Goal: Task Accomplishment & Management: Manage account settings

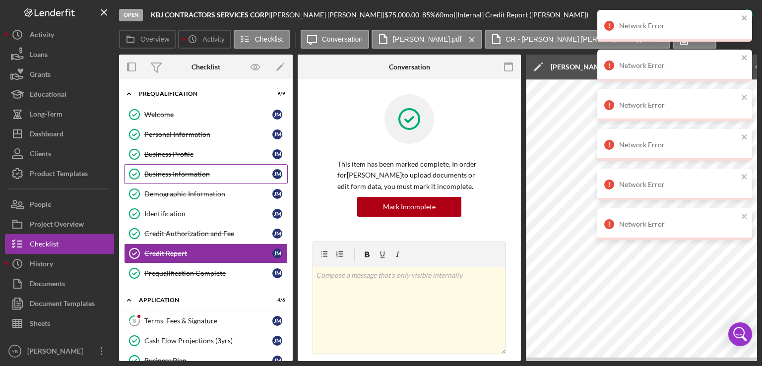
scroll to position [330, 0]
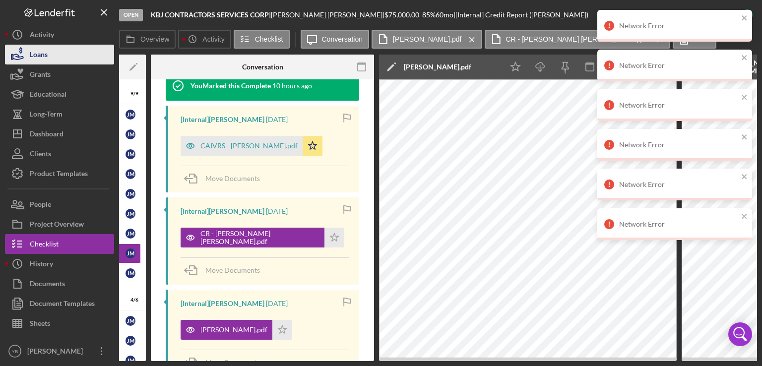
click at [62, 62] on button "Loans" at bounding box center [59, 55] width 109 height 20
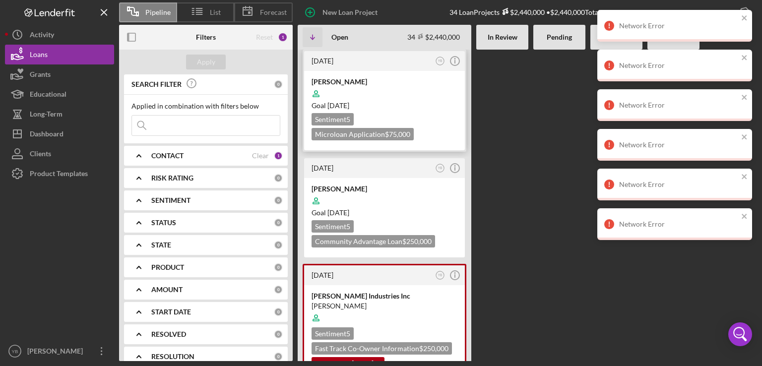
click at [397, 112] on div "[PERSON_NAME] Goal [DATE] Sentiment 5 Microloan Application $75,000" at bounding box center [384, 110] width 161 height 79
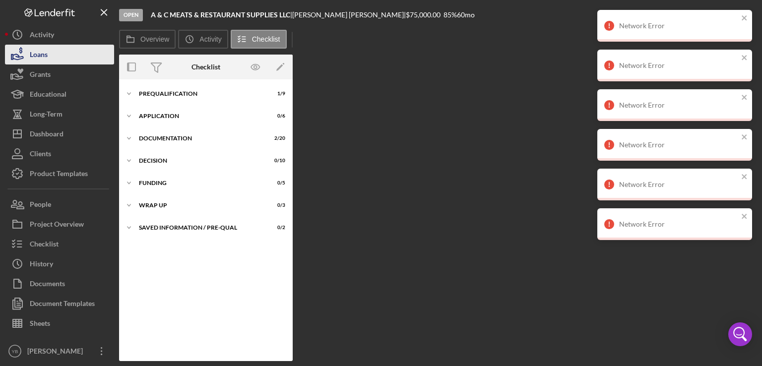
click at [53, 58] on button "Loans" at bounding box center [59, 55] width 109 height 20
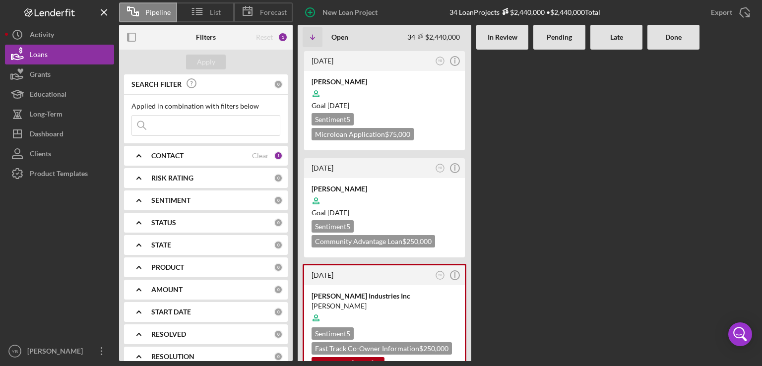
click at [507, 198] on Review at bounding box center [502, 205] width 52 height 311
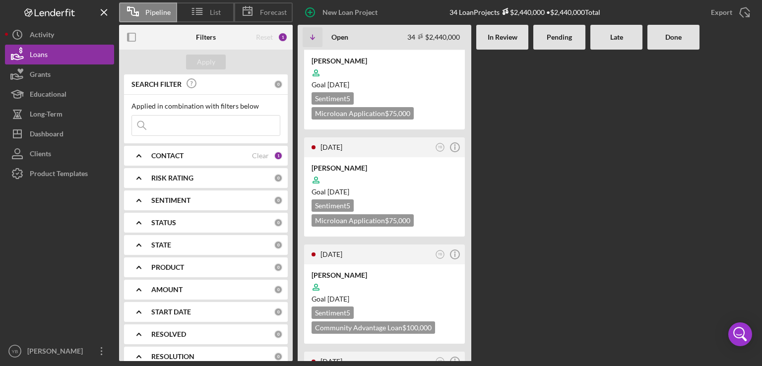
scroll to position [516, 0]
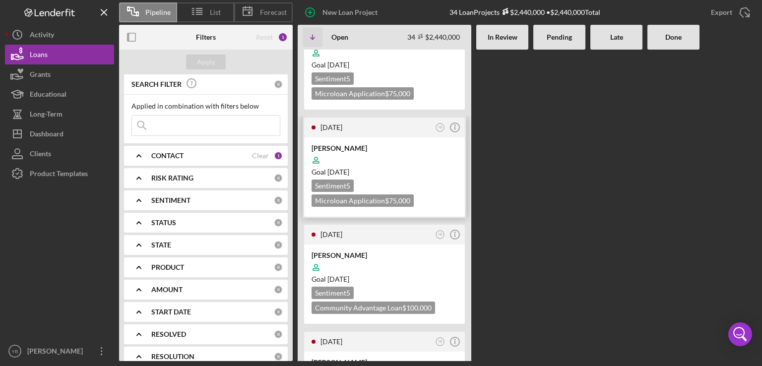
click at [419, 151] on div at bounding box center [384, 160] width 146 height 19
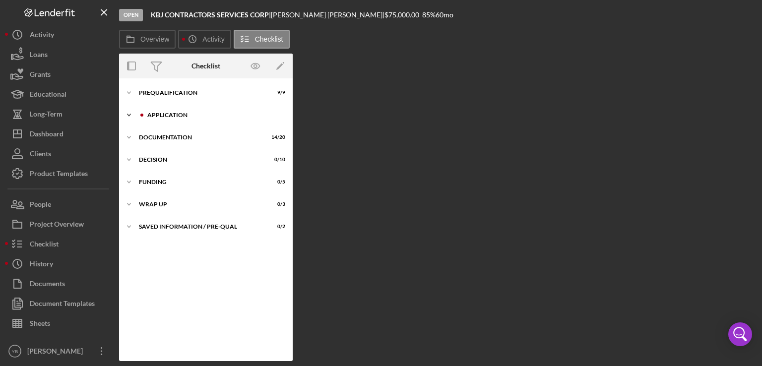
click at [190, 116] on div "Application" at bounding box center [213, 115] width 133 height 6
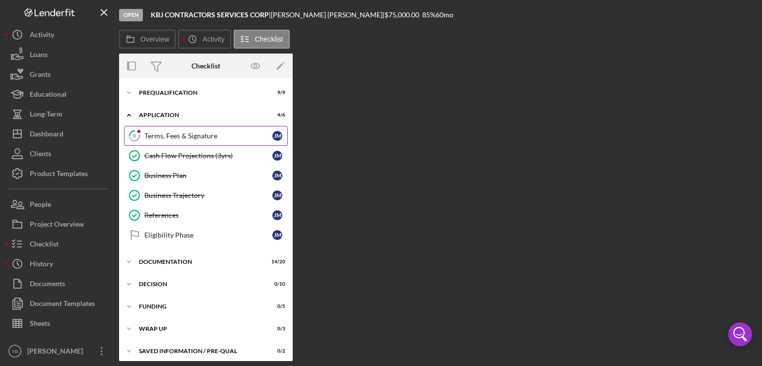
click at [174, 141] on link "8 Terms, Fees & Signature [PERSON_NAME]" at bounding box center [206, 136] width 164 height 20
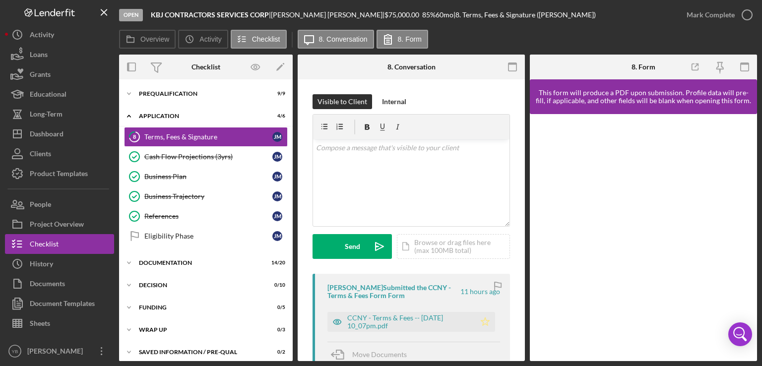
click at [482, 326] on icon "Icon/Star" at bounding box center [485, 322] width 20 height 20
click at [715, 17] on div "Mark Complete" at bounding box center [710, 15] width 48 height 20
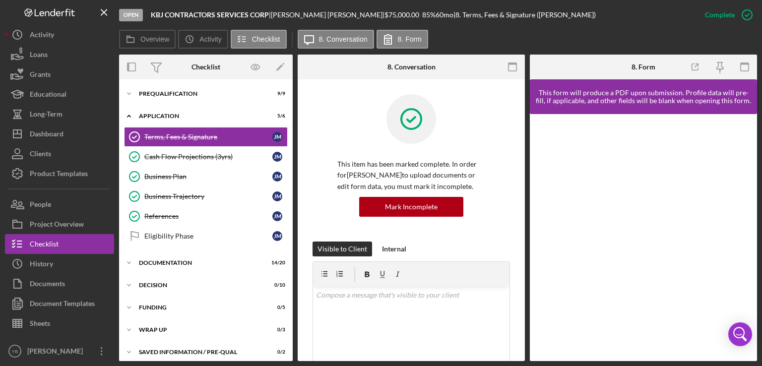
scroll to position [5, 0]
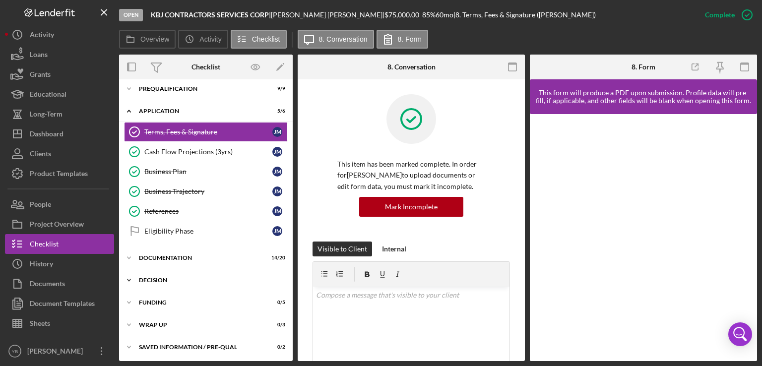
click at [159, 278] on div "Decision" at bounding box center [209, 280] width 141 height 6
click at [167, 255] on div "Documentation" at bounding box center [209, 258] width 141 height 6
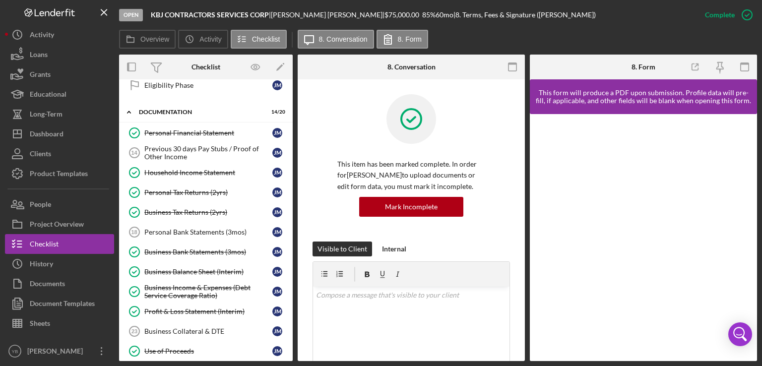
scroll to position [0, 0]
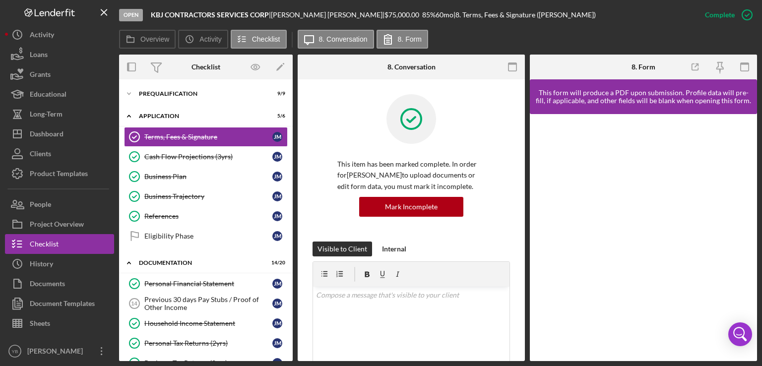
drag, startPoint x: 290, startPoint y: 145, endPoint x: 291, endPoint y: 164, distance: 18.9
click at [291, 164] on div "Icon/Expander Prequalification 9 / 9 Icon/Expander Application 5 / 6 Terms, Fee…" at bounding box center [206, 220] width 174 height 282
drag, startPoint x: 294, startPoint y: 167, endPoint x: 290, endPoint y: 163, distance: 5.6
click at [290, 163] on div "Overview Internal Workflow Stage Open Icon/Dropdown Arrow Archive (can unarchiv…" at bounding box center [438, 208] width 638 height 307
click at [184, 94] on div "Prequalification" at bounding box center [209, 94] width 141 height 6
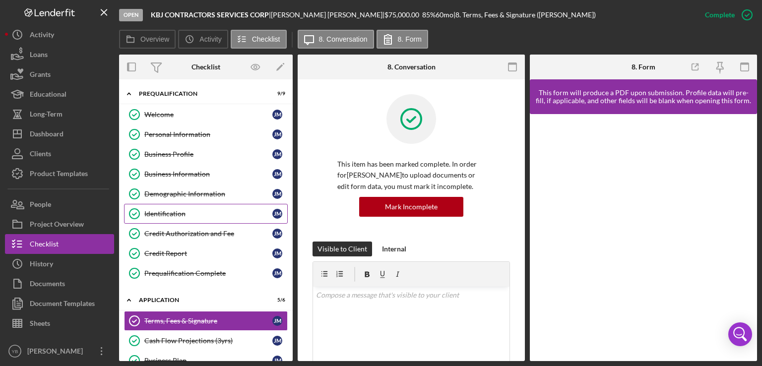
click at [175, 212] on div "Identification" at bounding box center [208, 214] width 128 height 8
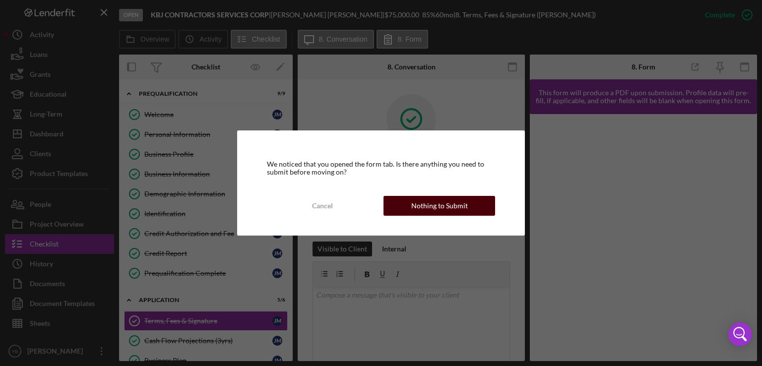
click at [430, 205] on div "Nothing to Submit" at bounding box center [439, 206] width 57 height 20
